Goal: Information Seeking & Learning: Check status

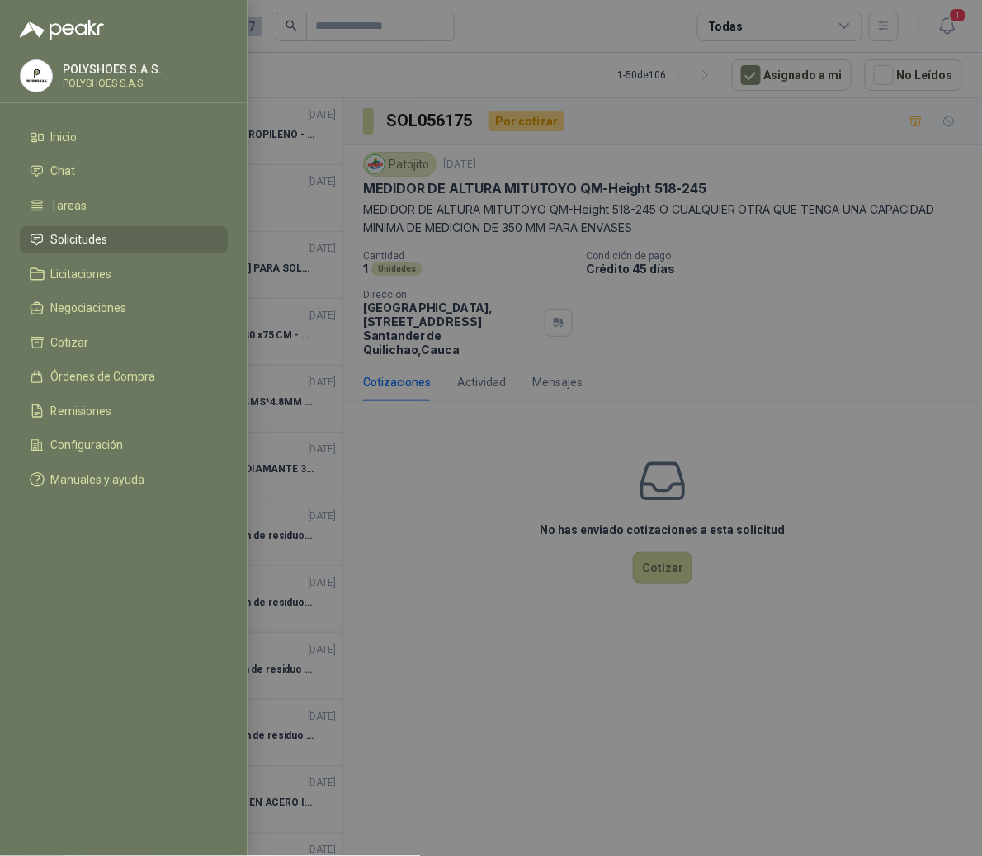
click at [362, 86] on div at bounding box center [491, 428] width 982 height 856
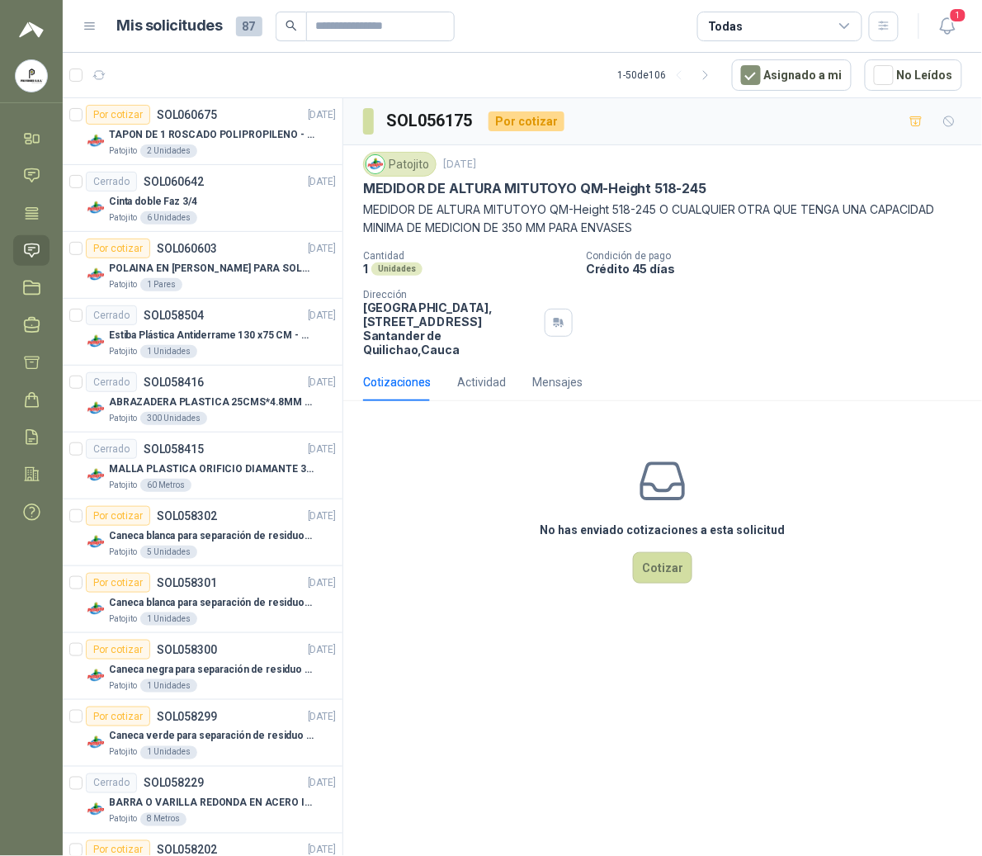
click at [92, 35] on div "Mis solicitudes 87 Todas" at bounding box center [491, 27] width 816 height 30
click at [89, 24] on icon at bounding box center [90, 26] width 15 height 15
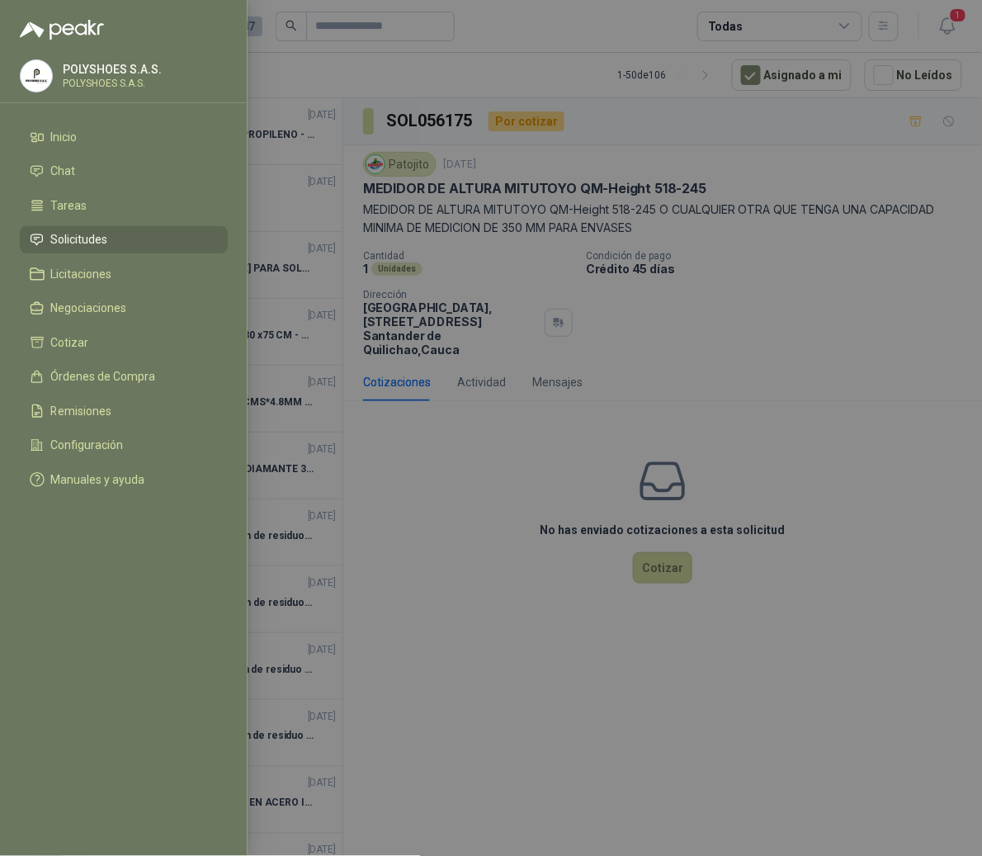
click at [335, 97] on div at bounding box center [491, 428] width 982 height 856
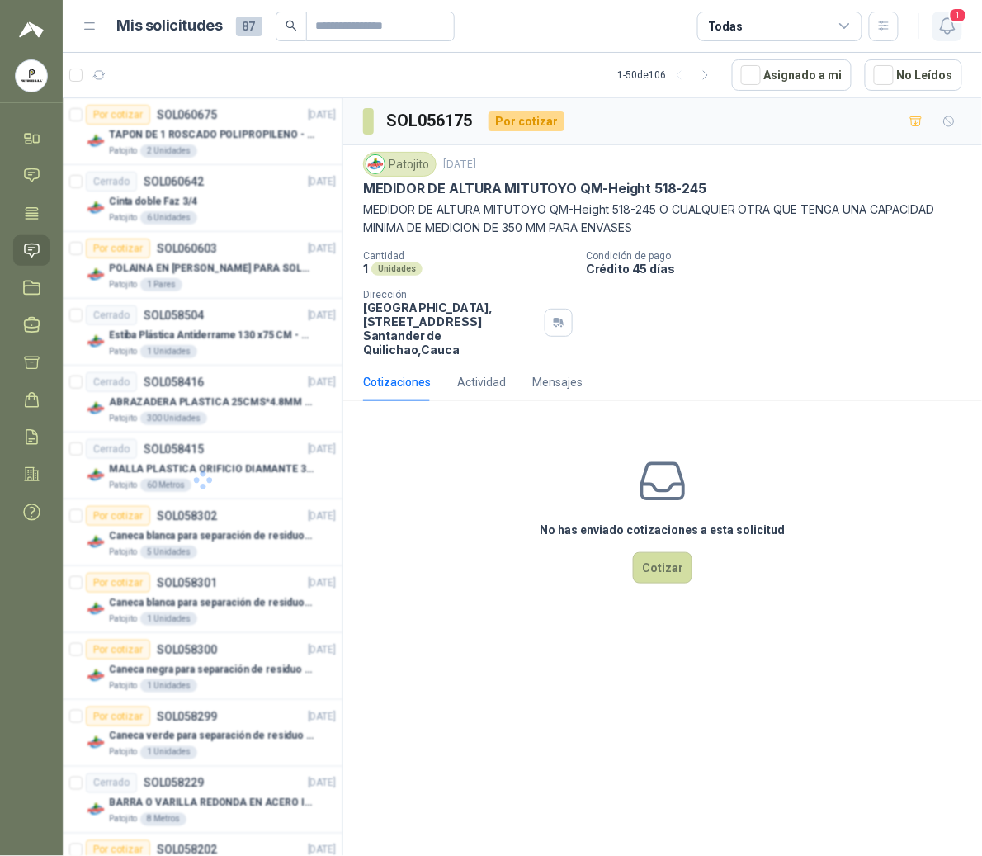
click at [954, 31] on icon "button" at bounding box center [948, 26] width 21 height 21
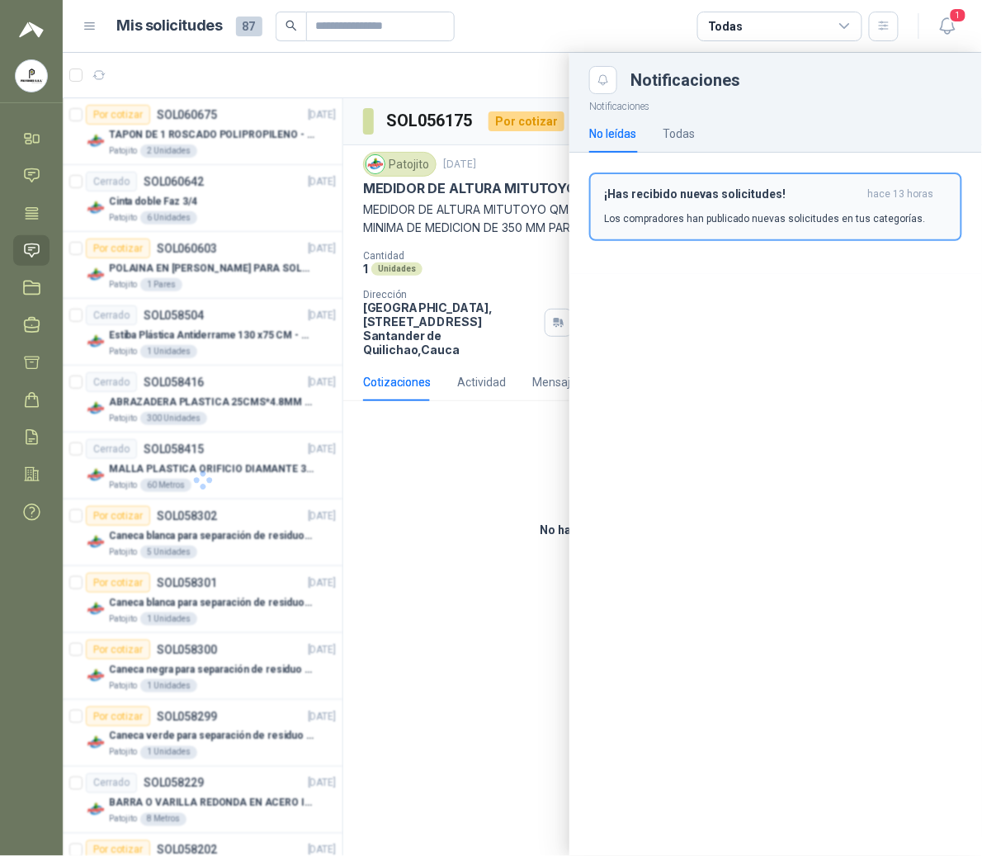
click at [774, 212] on p "Los compradores han publicado nuevas solicitudes en tus categorías." at bounding box center [765, 218] width 322 height 15
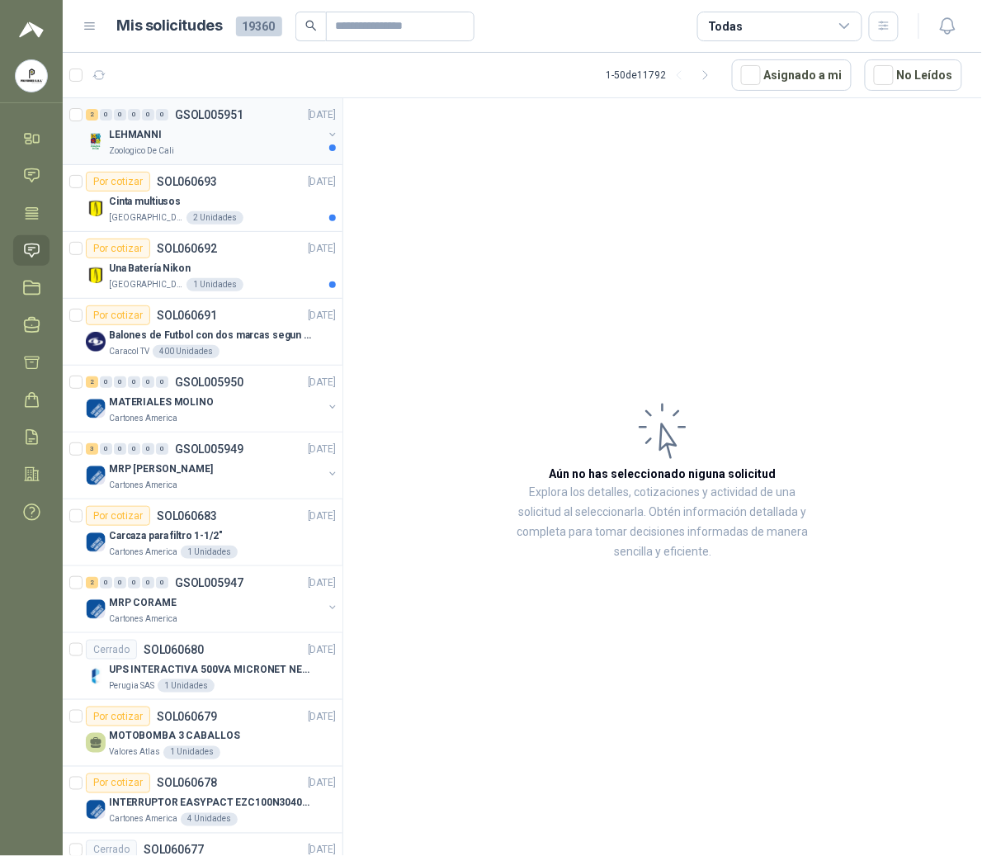
click at [190, 149] on div "Zoologico De Cali" at bounding box center [216, 150] width 214 height 13
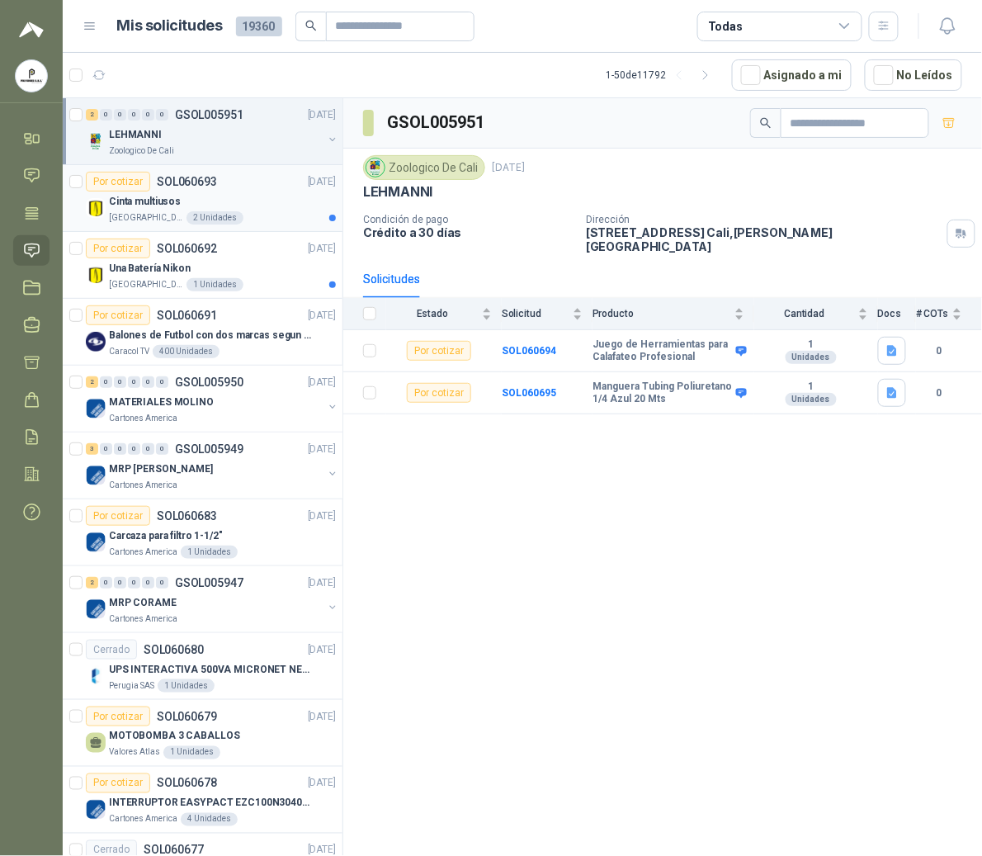
click at [212, 206] on div "Cinta multiusos" at bounding box center [222, 201] width 227 height 20
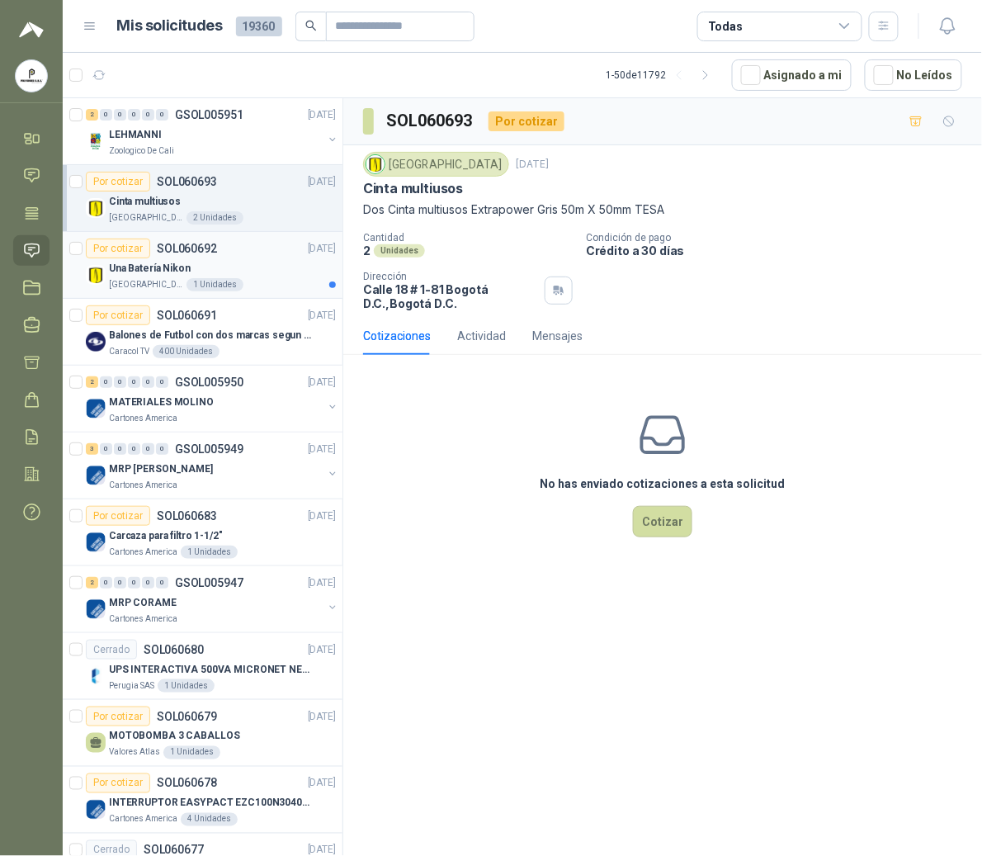
click at [206, 292] on article "Por cotizar SOL060692 [DATE] Una Batería Nikon [GEOGRAPHIC_DATA] 1 Unidades" at bounding box center [203, 265] width 280 height 67
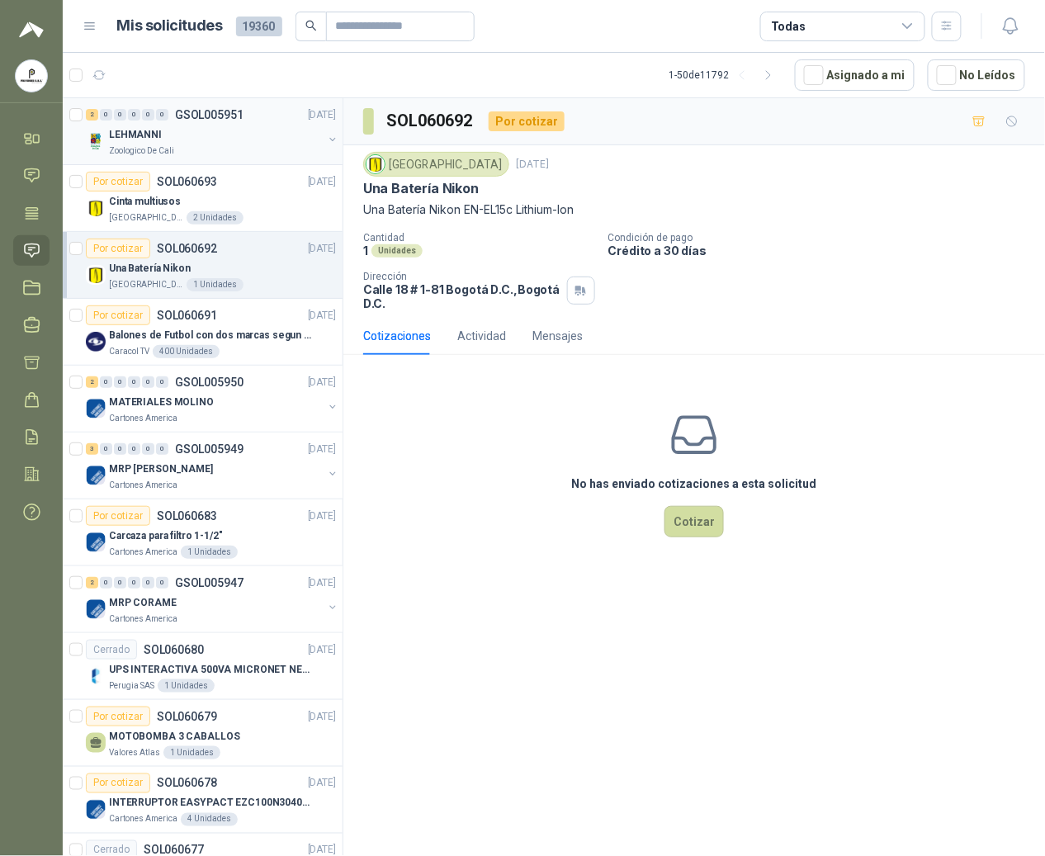
click at [179, 152] on div "Zoologico De Cali" at bounding box center [216, 150] width 214 height 13
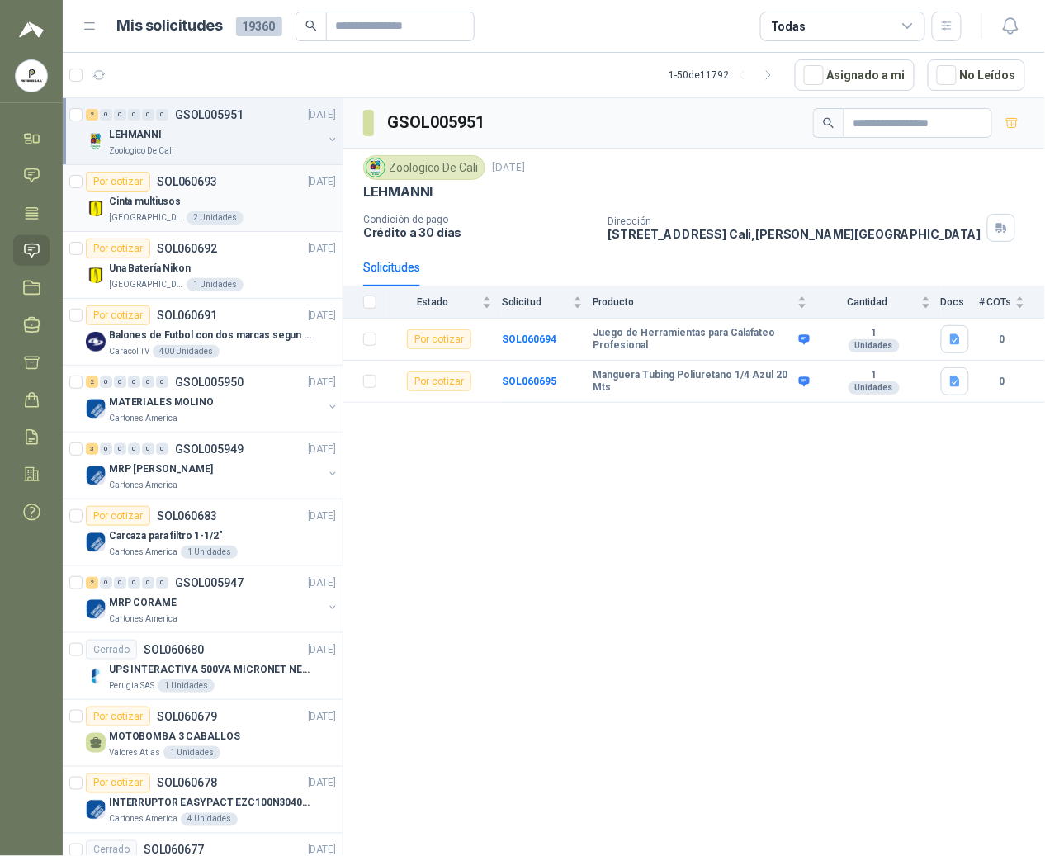
click at [147, 226] on article "Por cotizar SOL060693 [DATE] Cinta multiusos [GEOGRAPHIC_DATA] 2 Unidades" at bounding box center [203, 198] width 280 height 67
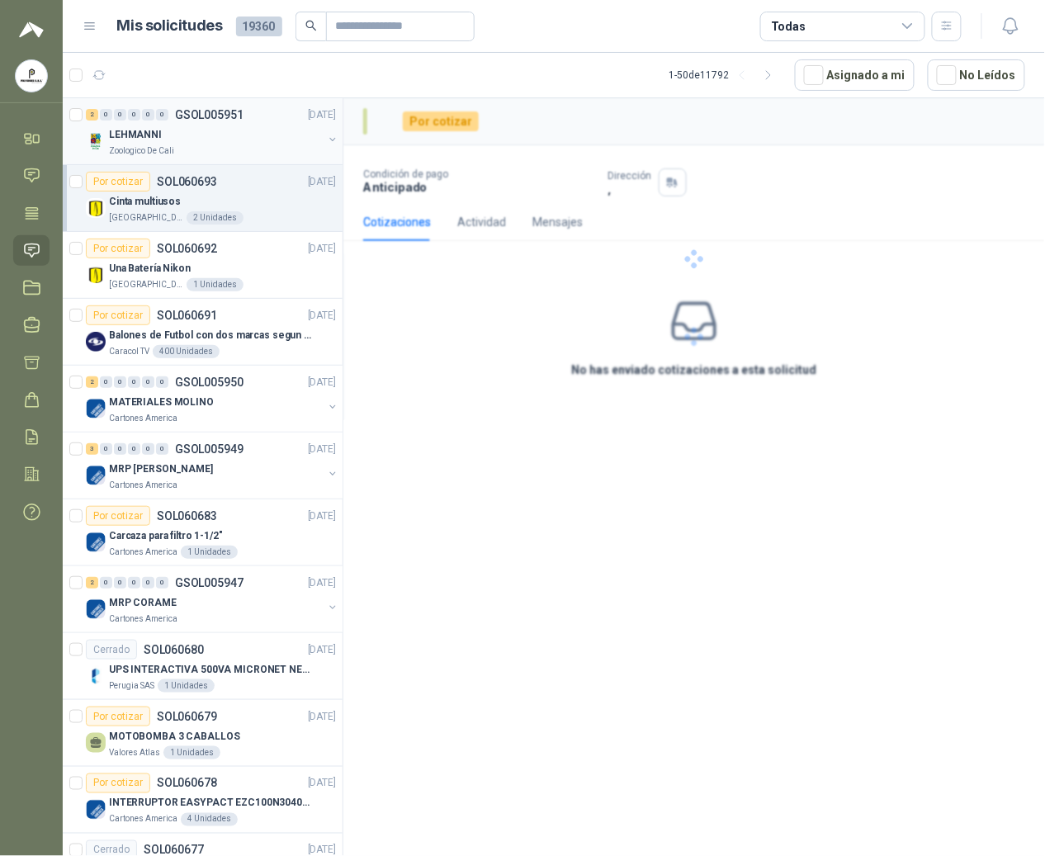
click at [167, 153] on p "Zoologico De Cali" at bounding box center [141, 150] width 65 height 13
